Goal: Task Accomplishment & Management: Manage account settings

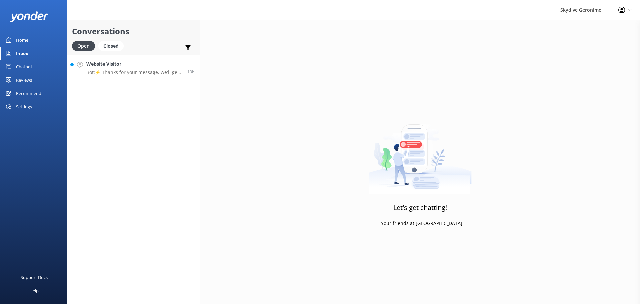
click at [121, 71] on p "Bot: ⚡ Thanks for your message, we'll get back to you as soon as we can. You're…" at bounding box center [134, 72] width 96 height 6
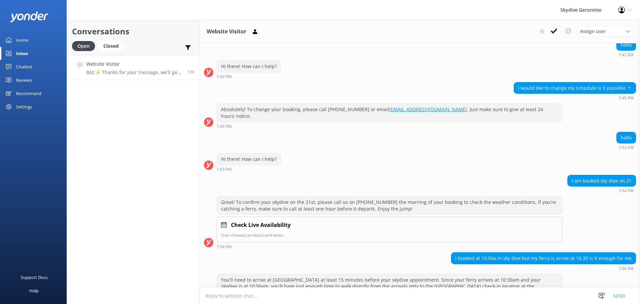
scroll to position [67, 0]
